Goal: Check status: Check status

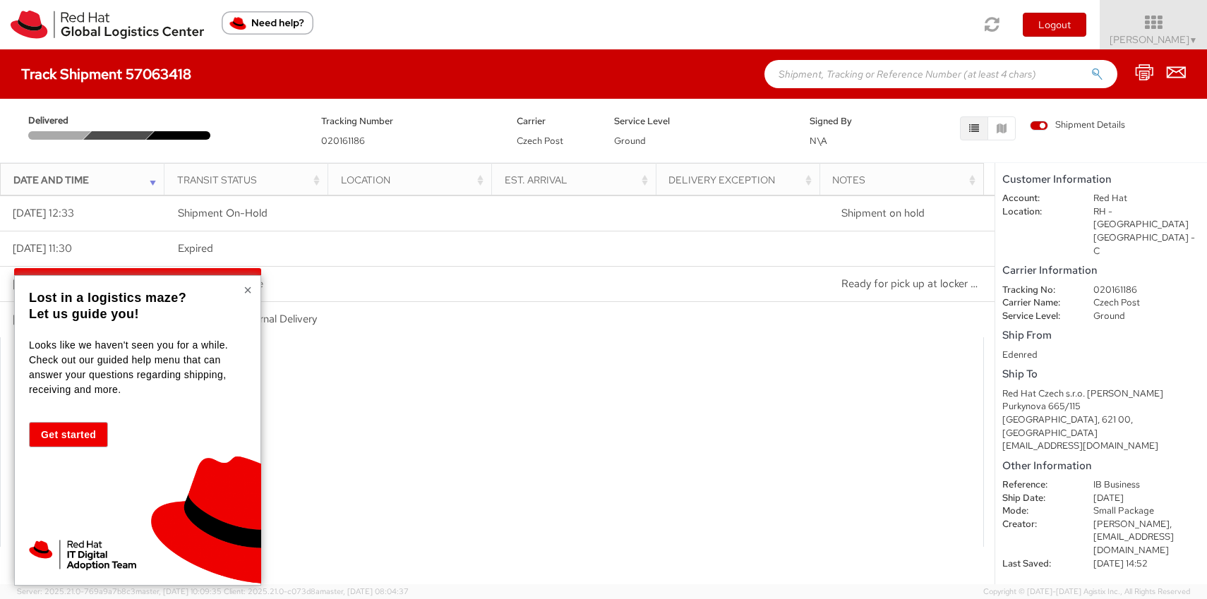
click at [248, 292] on button "×" at bounding box center [248, 290] width 8 height 14
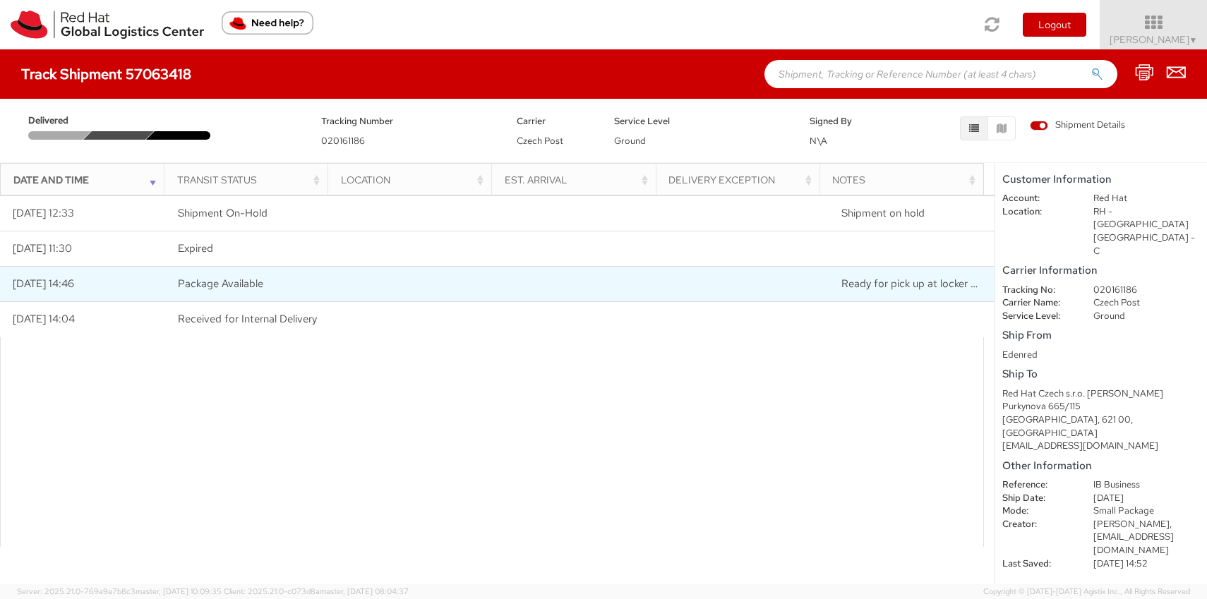
click at [878, 284] on span "Ready for pick up at locker RH - [GEOGRAPHIC_DATA] TPB-C-10" at bounding box center [998, 284] width 314 height 14
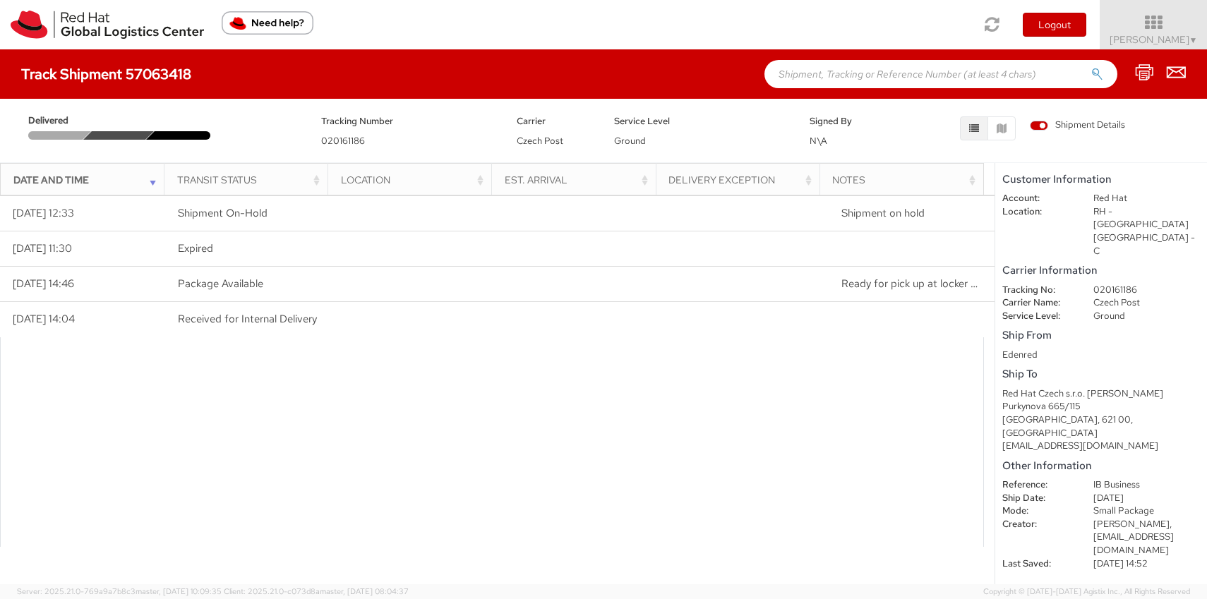
click at [843, 370] on div at bounding box center [492, 442] width 984 height 210
click at [971, 178] on div "Notes" at bounding box center [905, 180] width 147 height 14
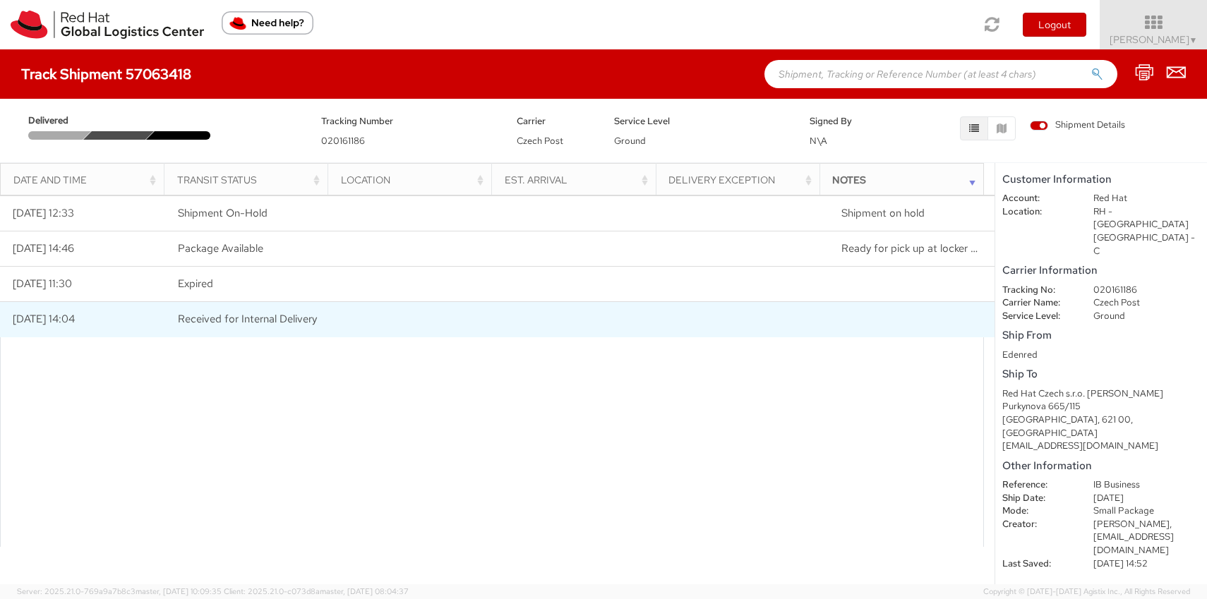
click at [893, 318] on td at bounding box center [912, 319] width 166 height 35
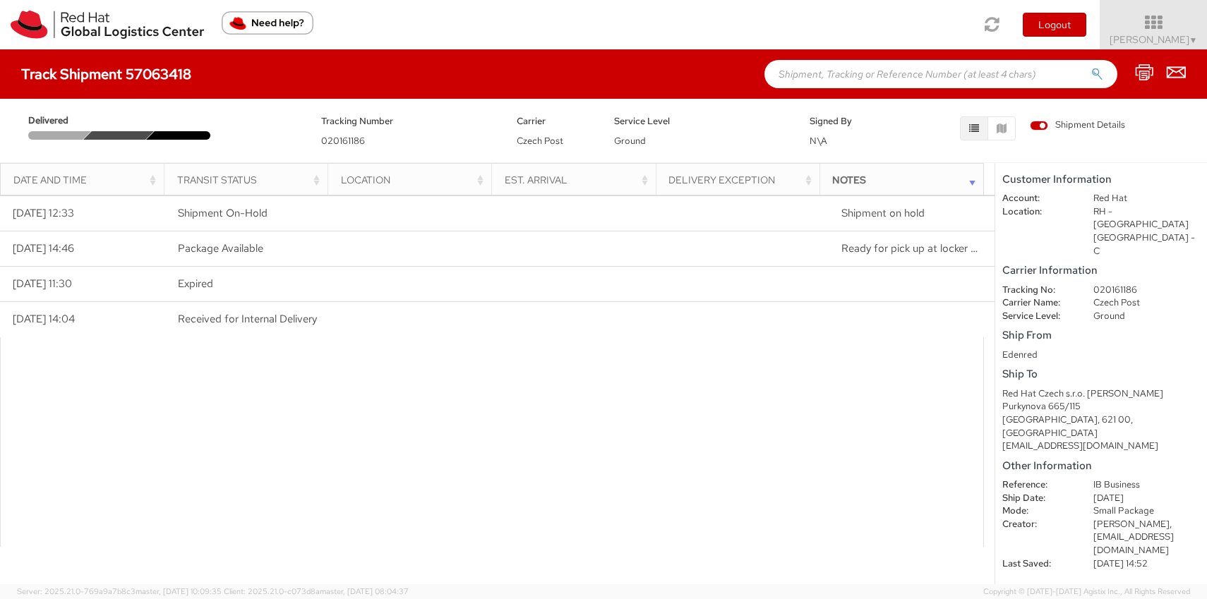
click at [347, 66] on div "Track Shipment 57063418" at bounding box center [603, 73] width 1207 height 49
click at [107, 68] on h4 "Track Shipment 57063418" at bounding box center [106, 74] width 170 height 16
click at [315, 71] on div "Track Shipment 57063418" at bounding box center [603, 73] width 1207 height 49
